Goal: Task Accomplishment & Management: Use online tool/utility

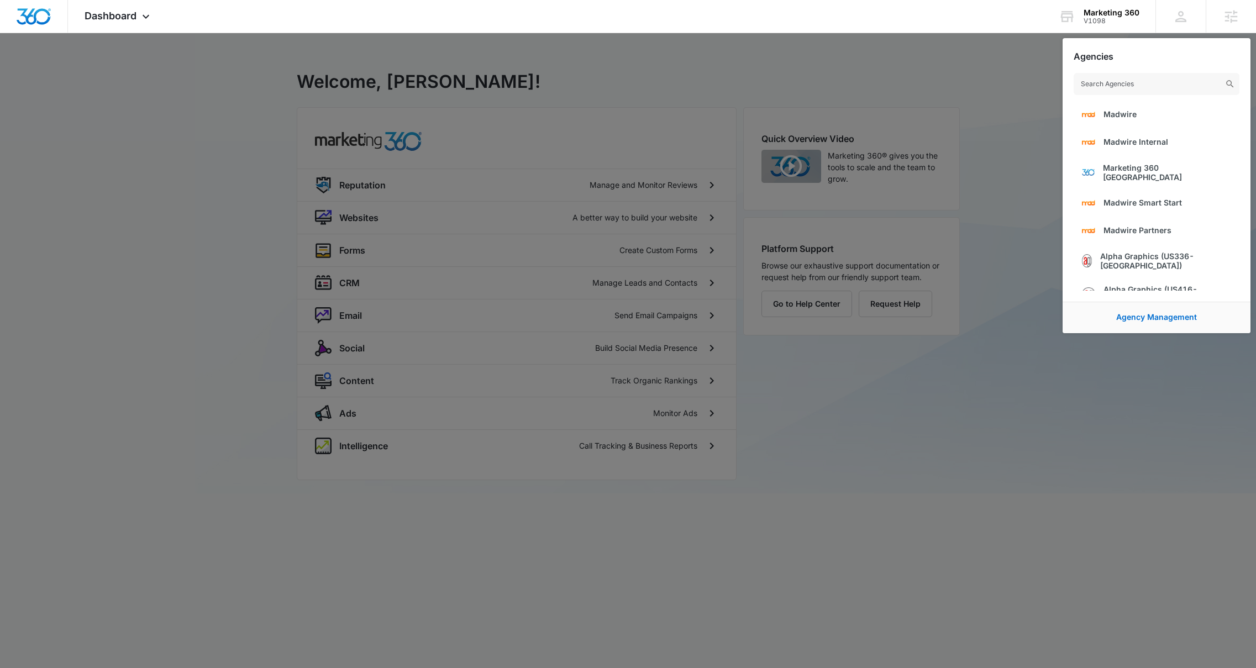
click at [543, 78] on div at bounding box center [628, 334] width 1256 height 668
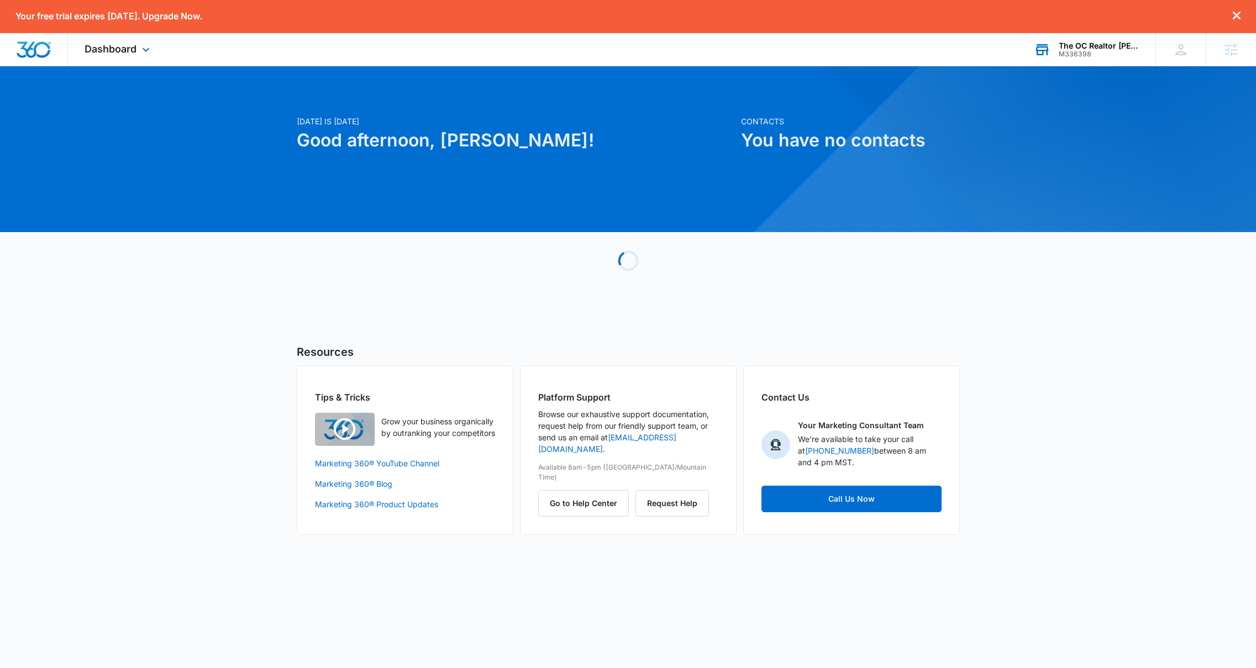
click at [1045, 51] on icon at bounding box center [1042, 49] width 17 height 17
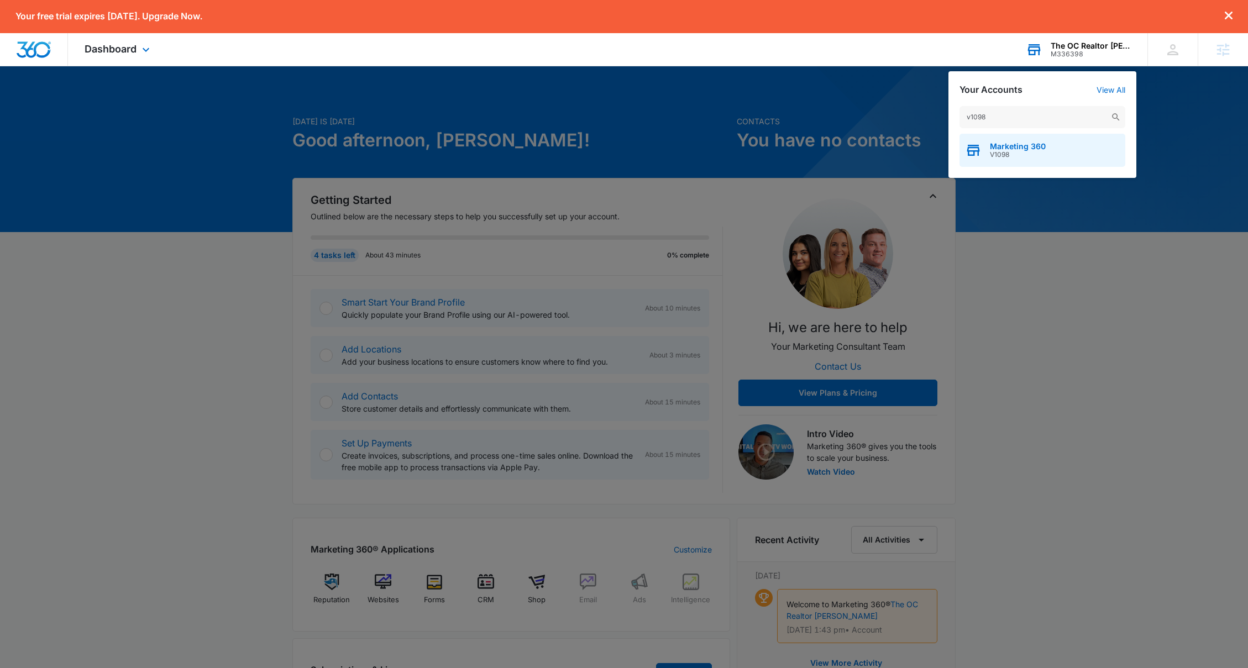
type input "v1098"
click at [1016, 146] on span "Marketing 360" at bounding box center [1018, 146] width 56 height 9
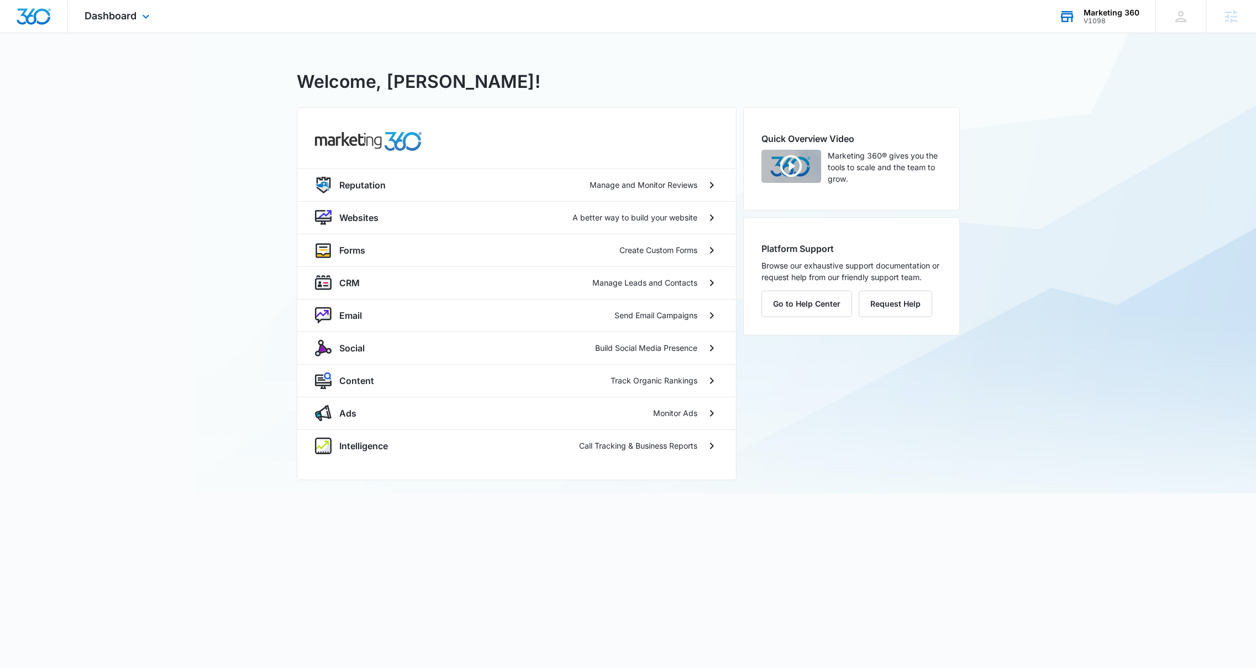
click at [218, 375] on div "V1098 - Marketing 360 Welcome, Lizzie! Reputation Manage and Monitor Reviews We…" at bounding box center [628, 263] width 1256 height 460
click at [346, 324] on div "Email Send Email Campaigns" at bounding box center [516, 315] width 439 height 33
